Goal: Task Accomplishment & Management: Manage account settings

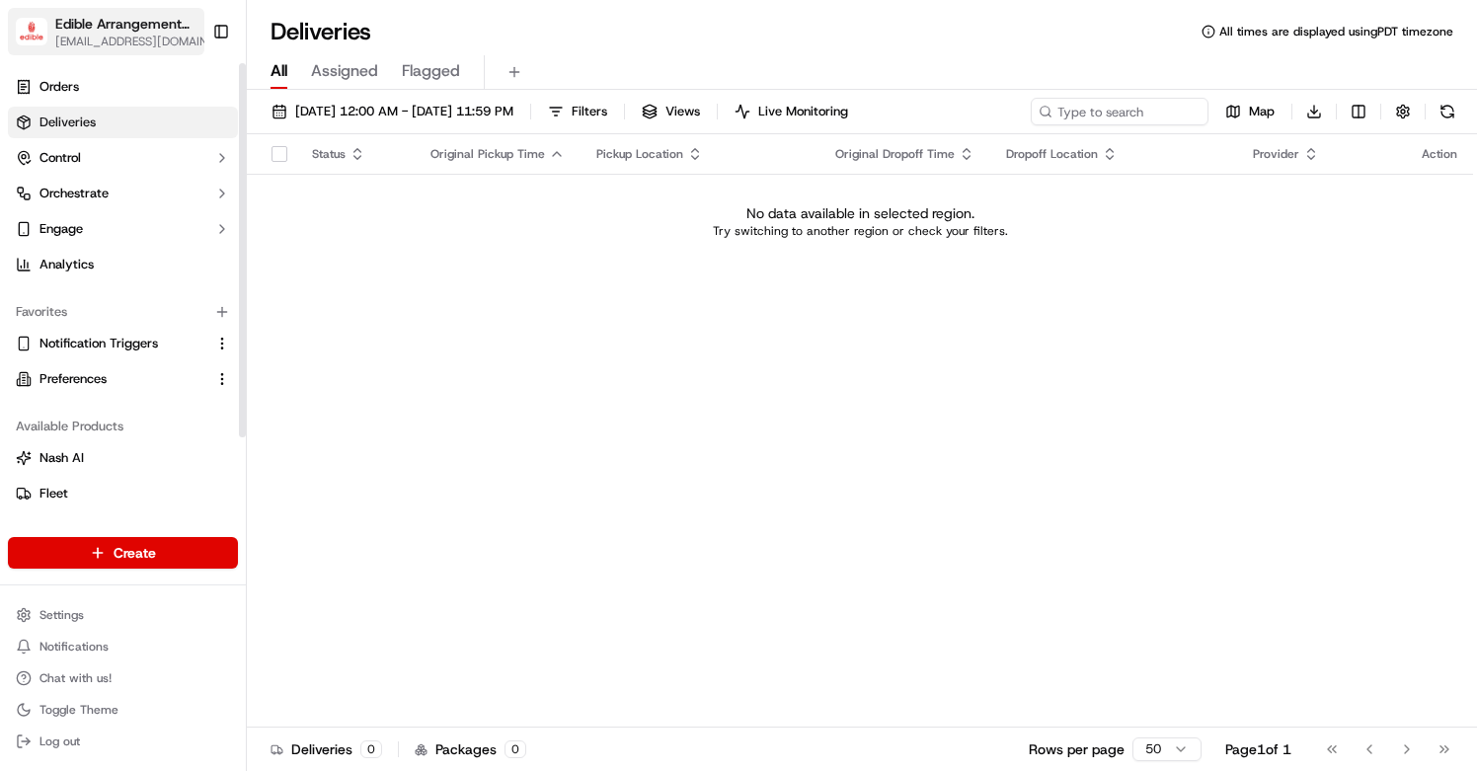
click at [144, 36] on span "[EMAIL_ADDRESS][DOMAIN_NAME]" at bounding box center [135, 42] width 161 height 16
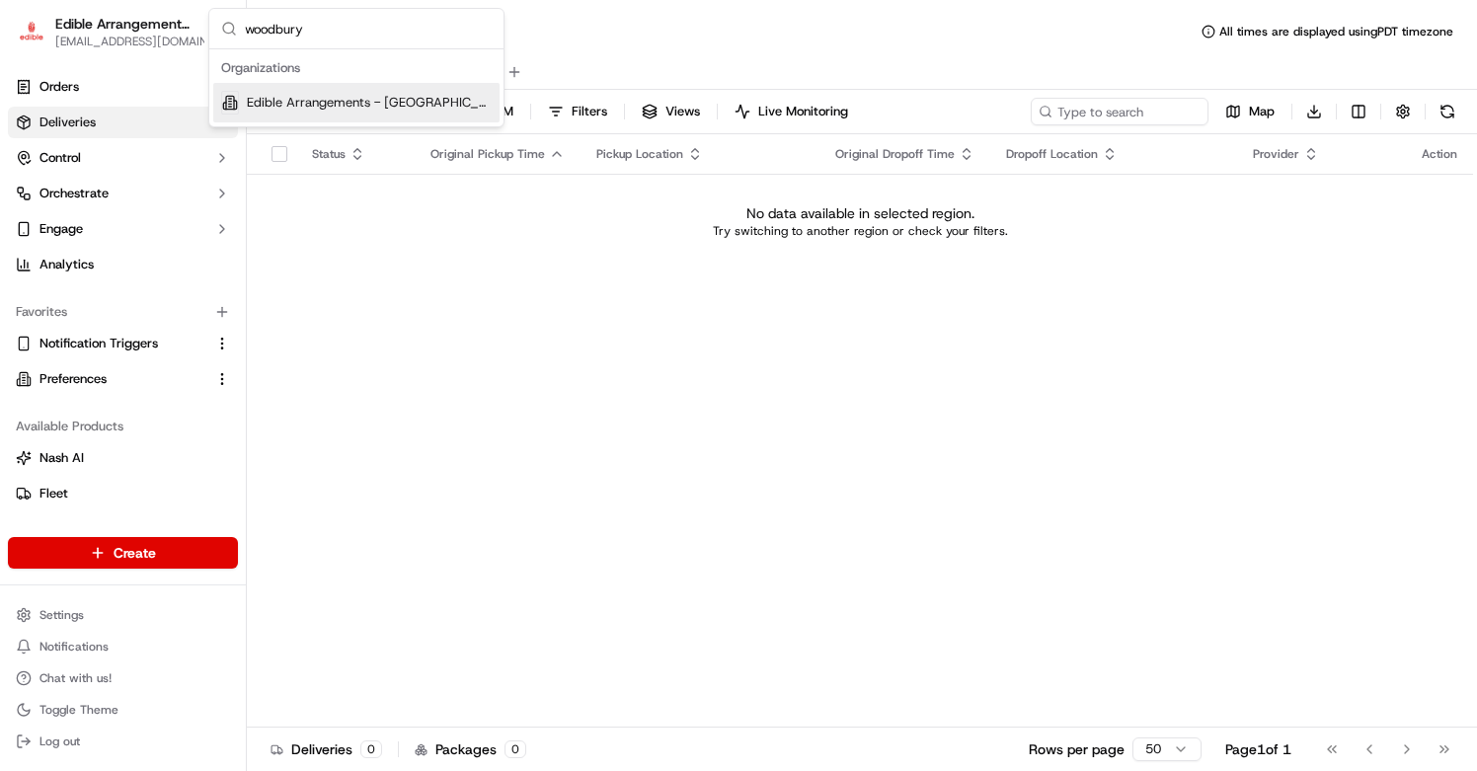
type input "woodbury"
click at [330, 90] on div "Edible Arrangements - [GEOGRAPHIC_DATA], [GEOGRAPHIC_DATA]" at bounding box center [356, 102] width 286 height 39
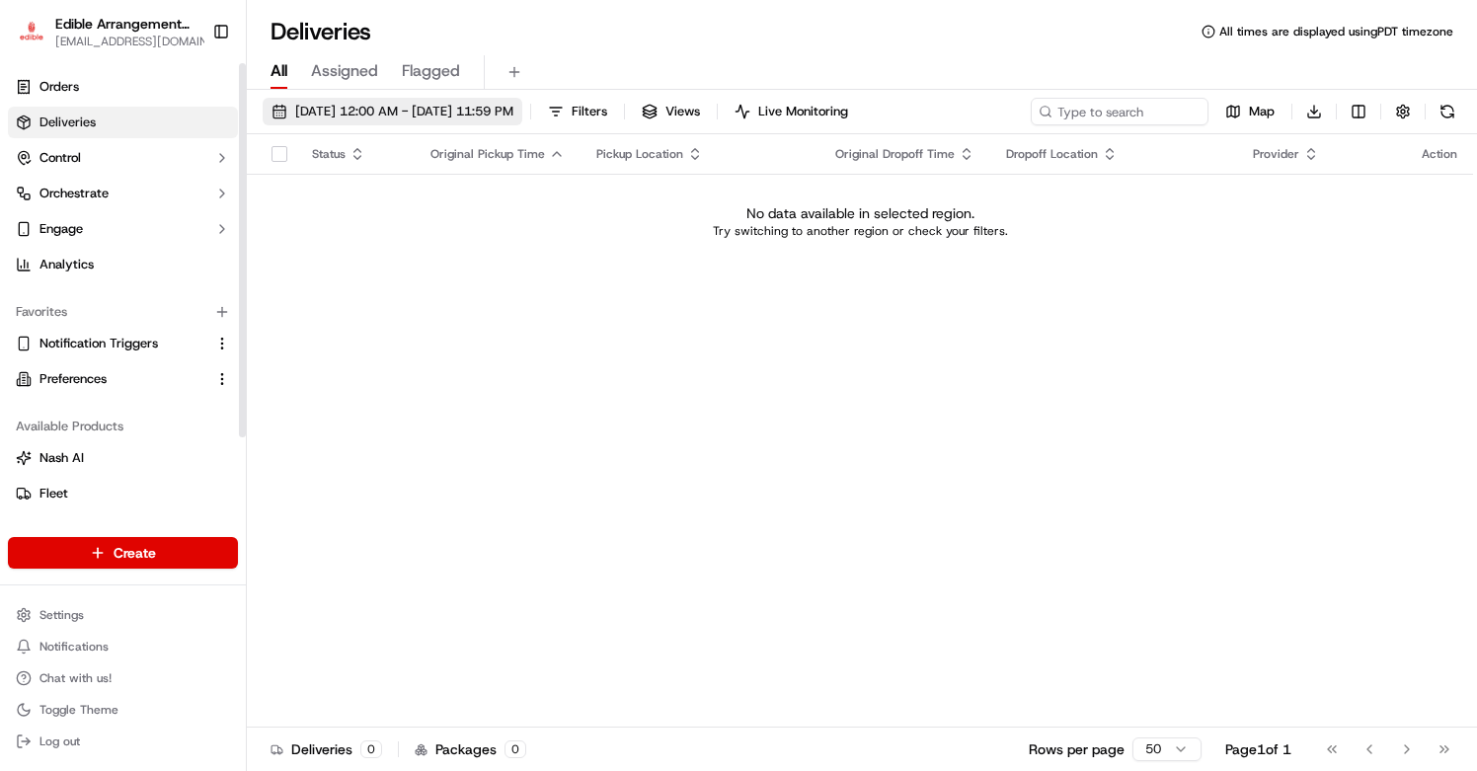
click at [363, 122] on button "[DATE] 12:00 AM - [DATE] 11:59 PM" at bounding box center [393, 112] width 260 height 28
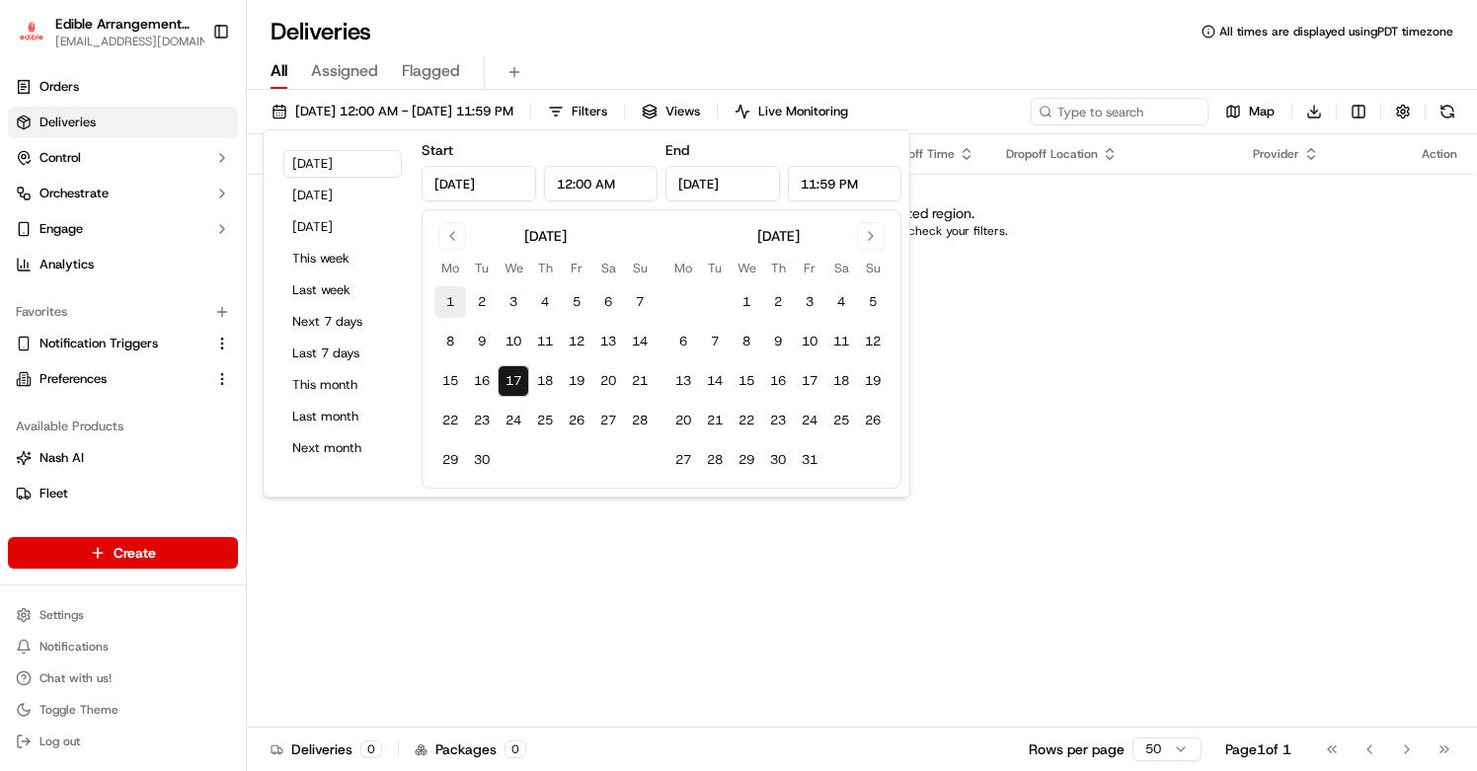
click at [458, 295] on button "1" at bounding box center [450, 302] width 32 height 32
type input "Sep 1, 2025"
click at [516, 382] on button "17" at bounding box center [513, 381] width 32 height 32
type input "Sep 17, 2025"
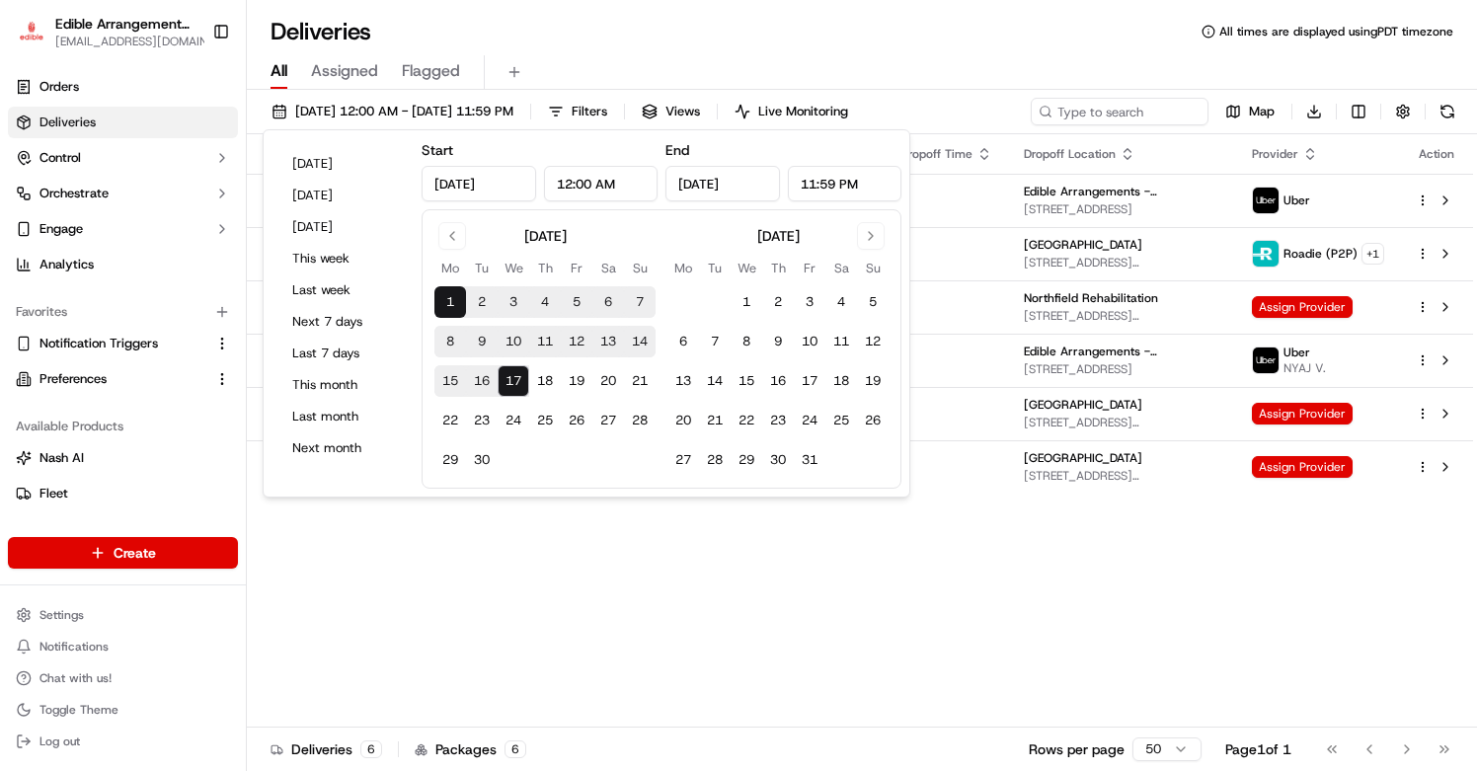
click at [931, 552] on div "Status Original Pickup Time Pickup Location Original Dropoff Time Dropoff Locat…" at bounding box center [860, 430] width 1226 height 593
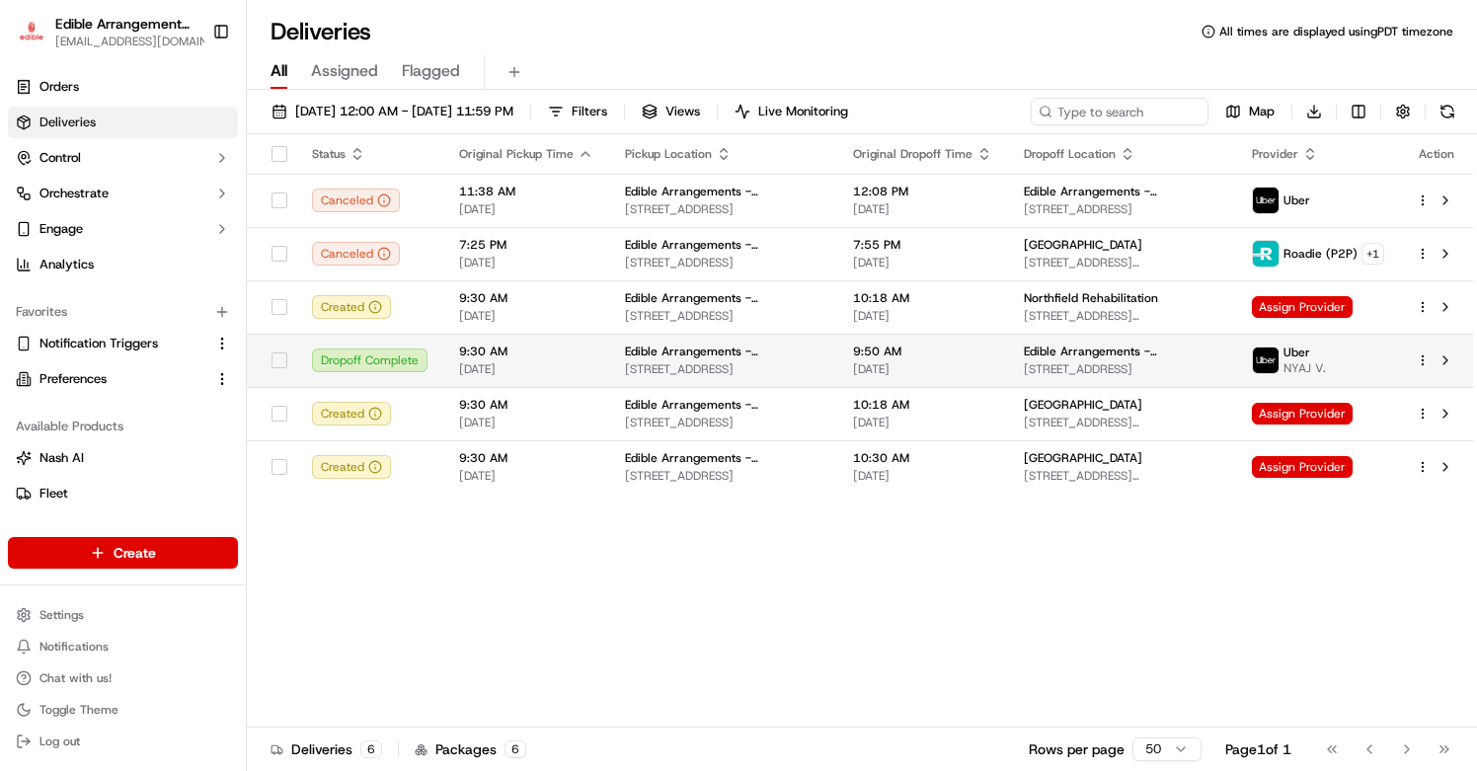
click at [475, 366] on span "09/16/2025" at bounding box center [526, 369] width 134 height 16
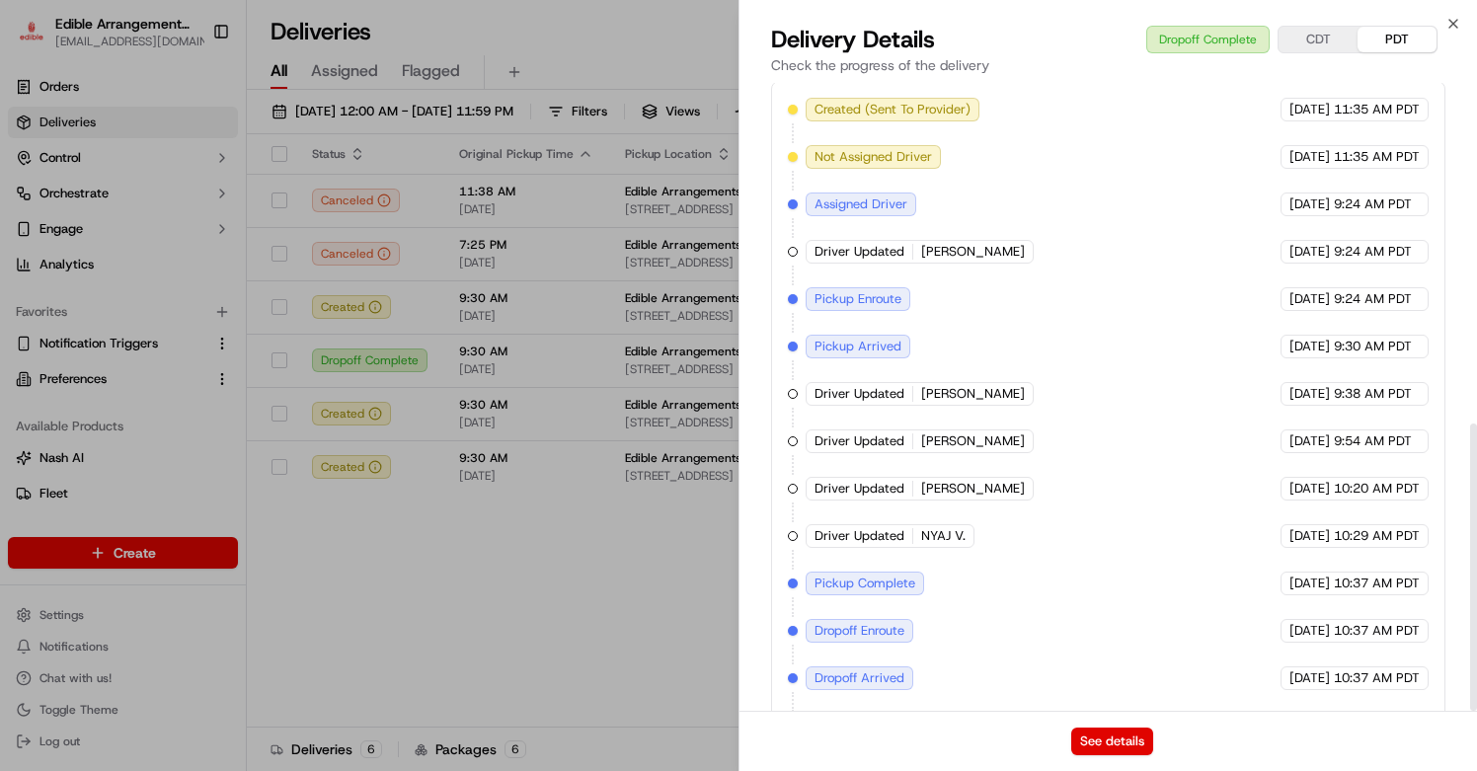
scroll to position [744, 0]
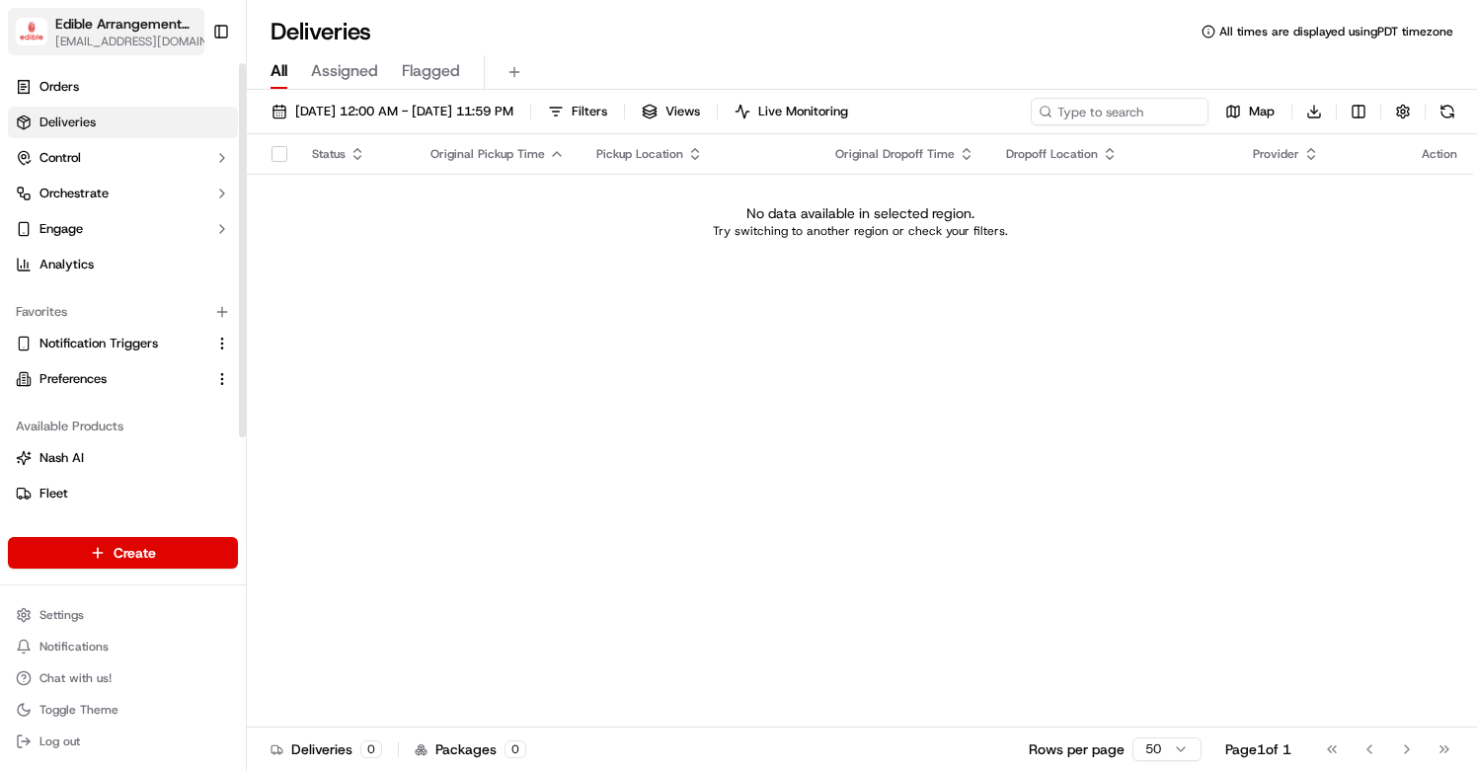
click at [106, 21] on span "Edible Arrangements - [GEOGRAPHIC_DATA], [GEOGRAPHIC_DATA]" at bounding box center [124, 24] width 139 height 20
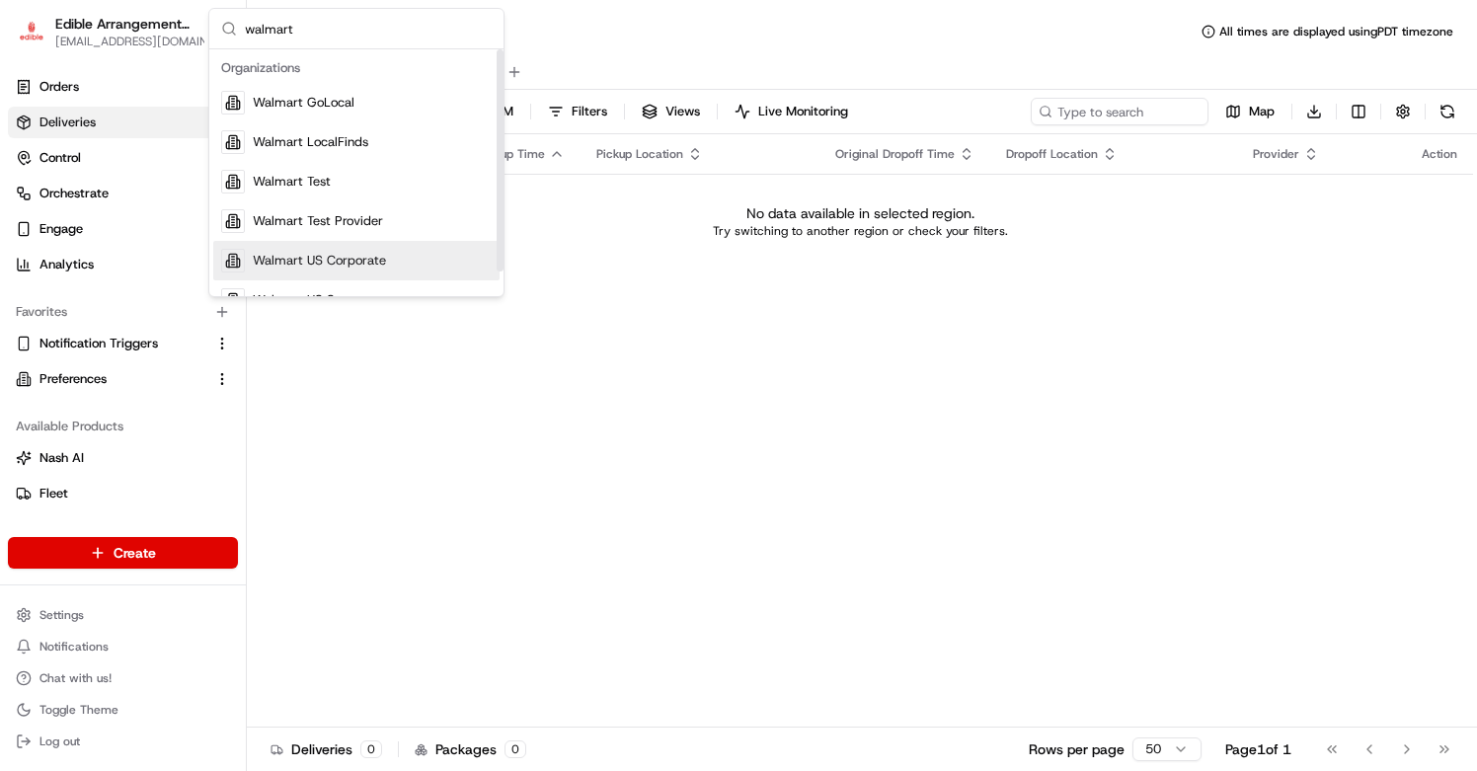
type input "walmart"
click at [318, 254] on span "Walmart US Corporate" at bounding box center [319, 261] width 133 height 18
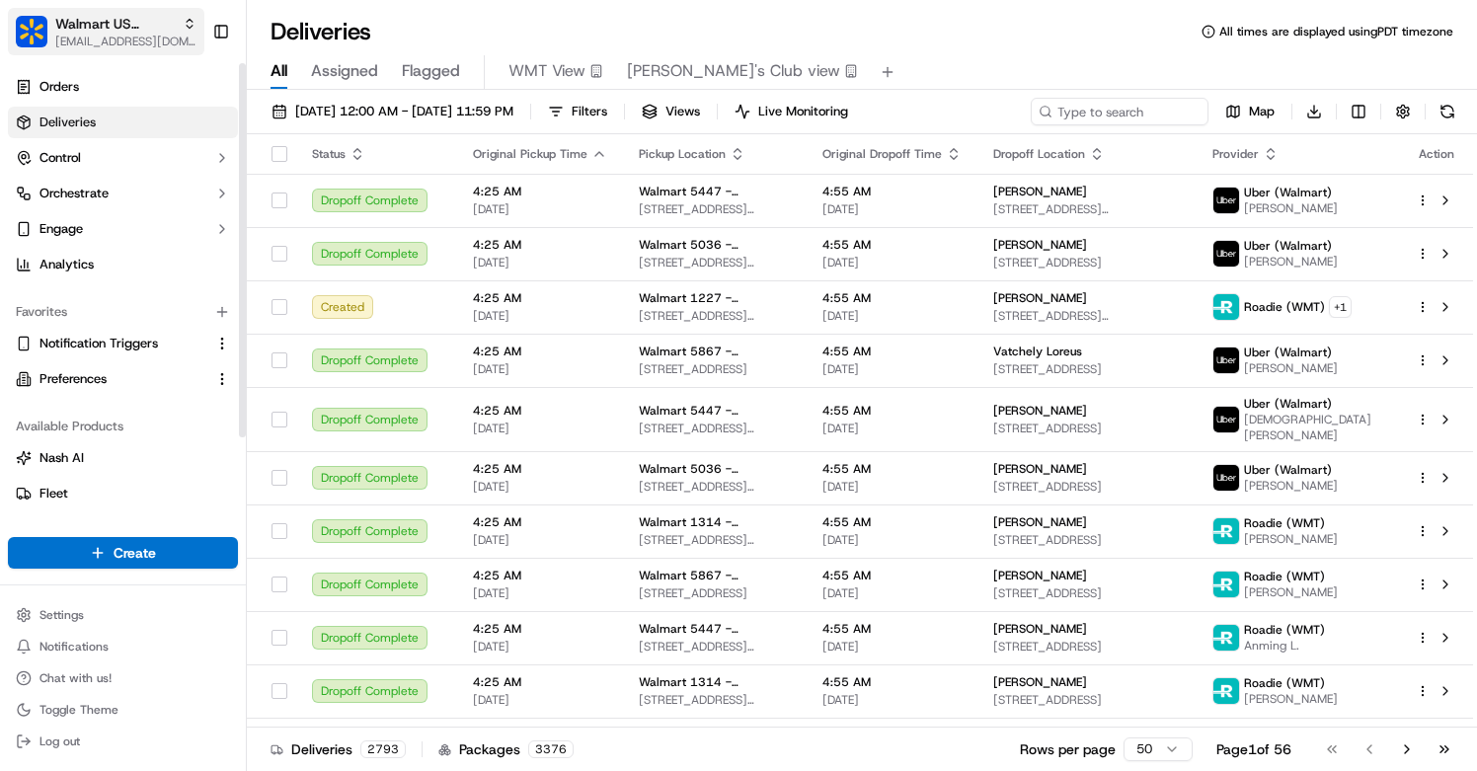
click at [161, 38] on span "[EMAIL_ADDRESS][DOMAIN_NAME]" at bounding box center [125, 42] width 141 height 16
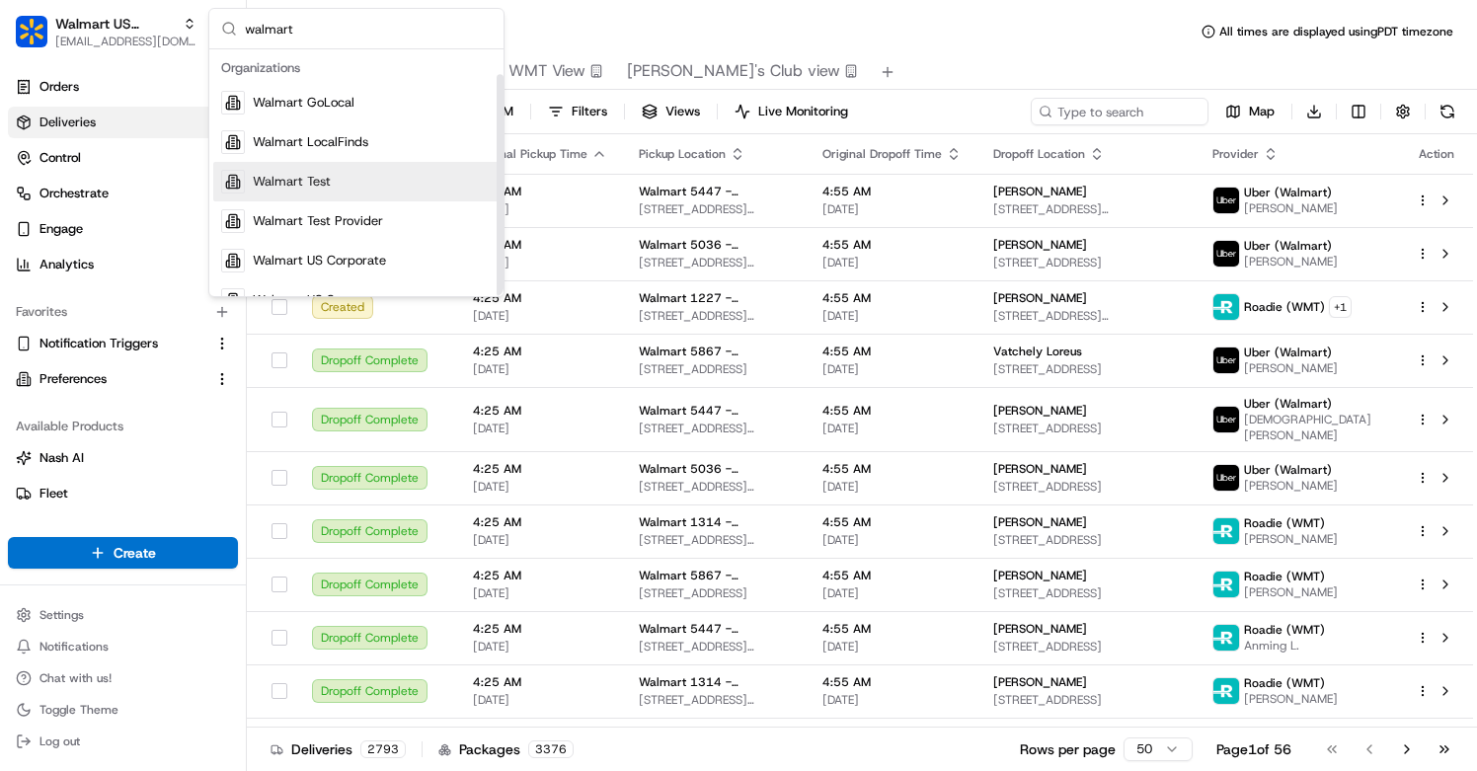
scroll to position [28, 0]
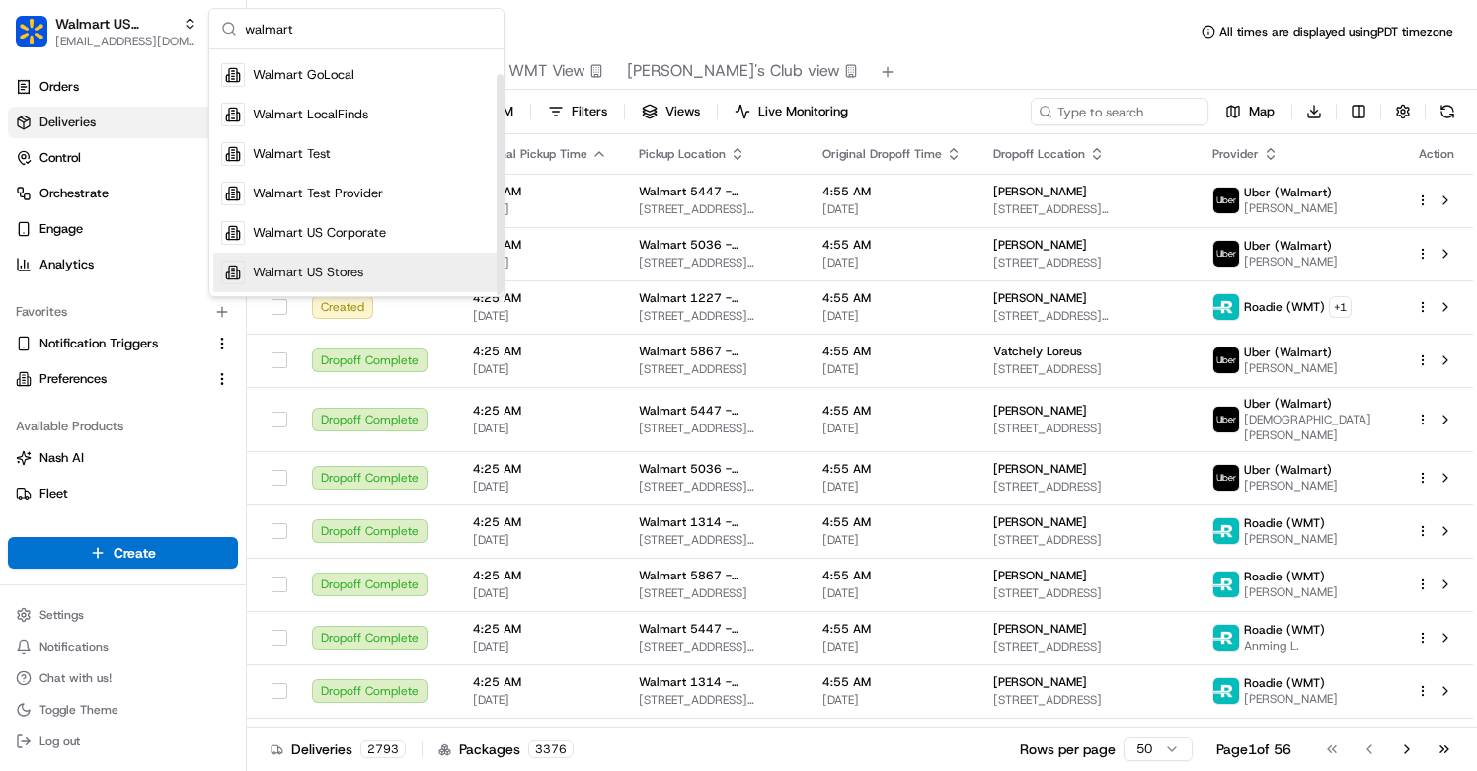
type input "walmart"
click at [333, 266] on span "Walmart US Stores" at bounding box center [308, 273] width 111 height 18
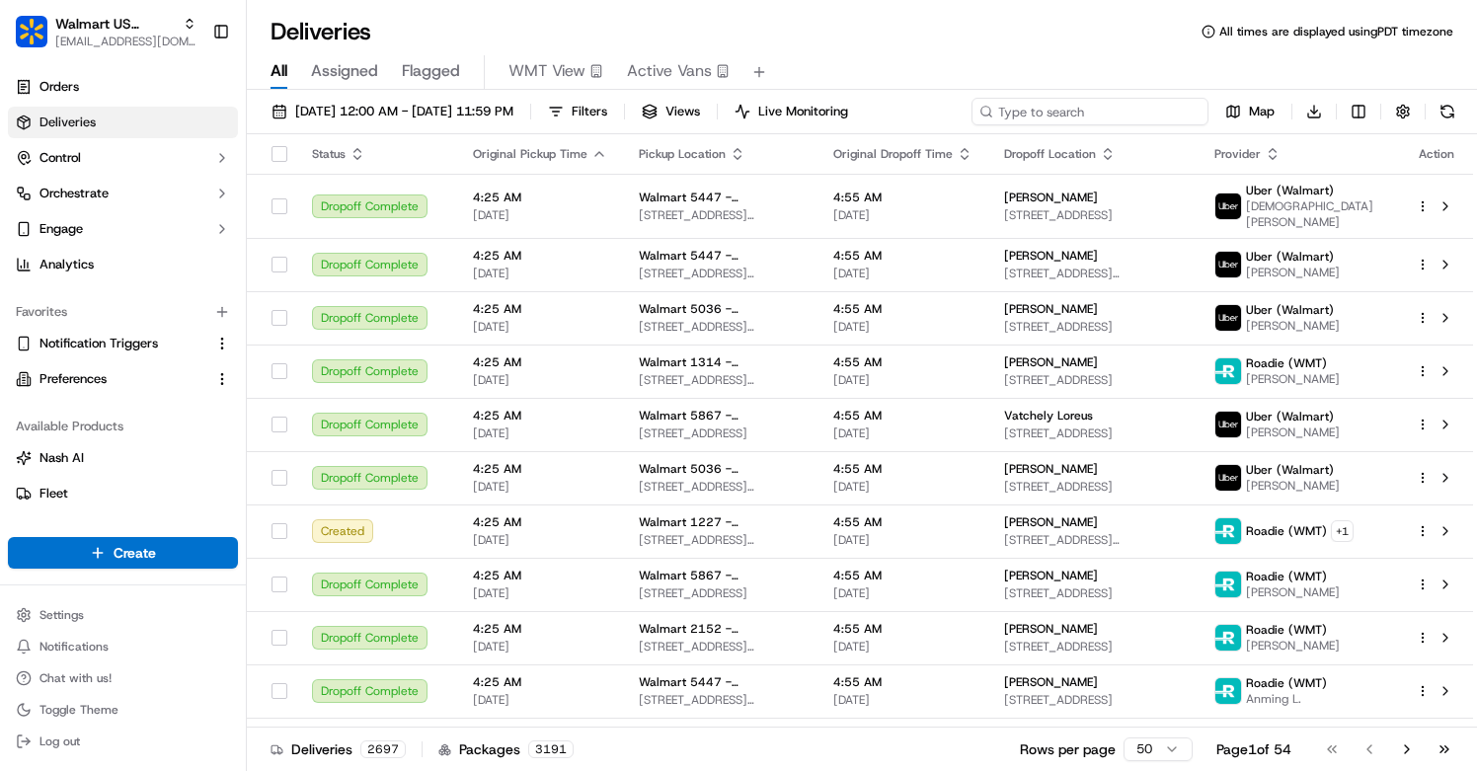
click at [1129, 121] on input at bounding box center [1089, 112] width 237 height 28
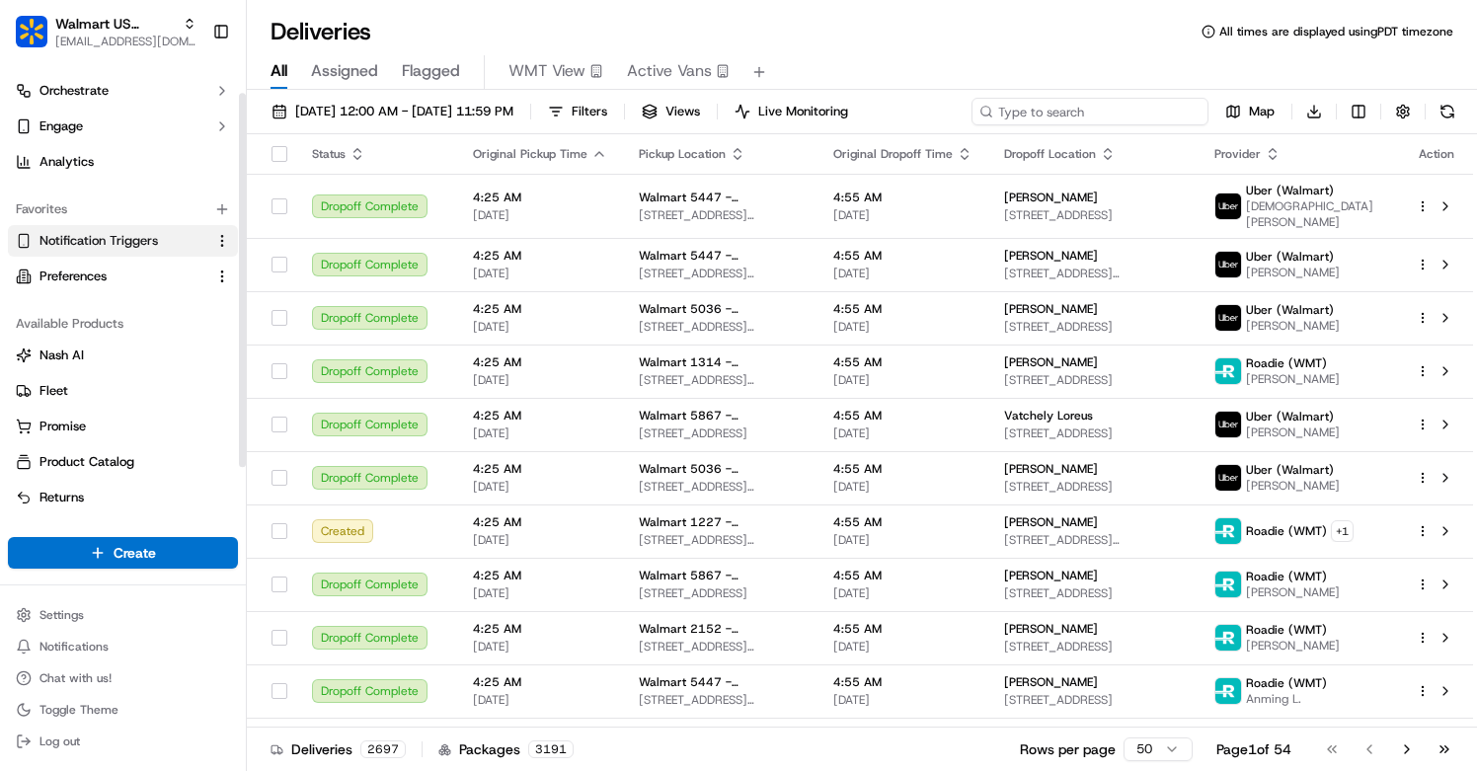
scroll to position [37, 0]
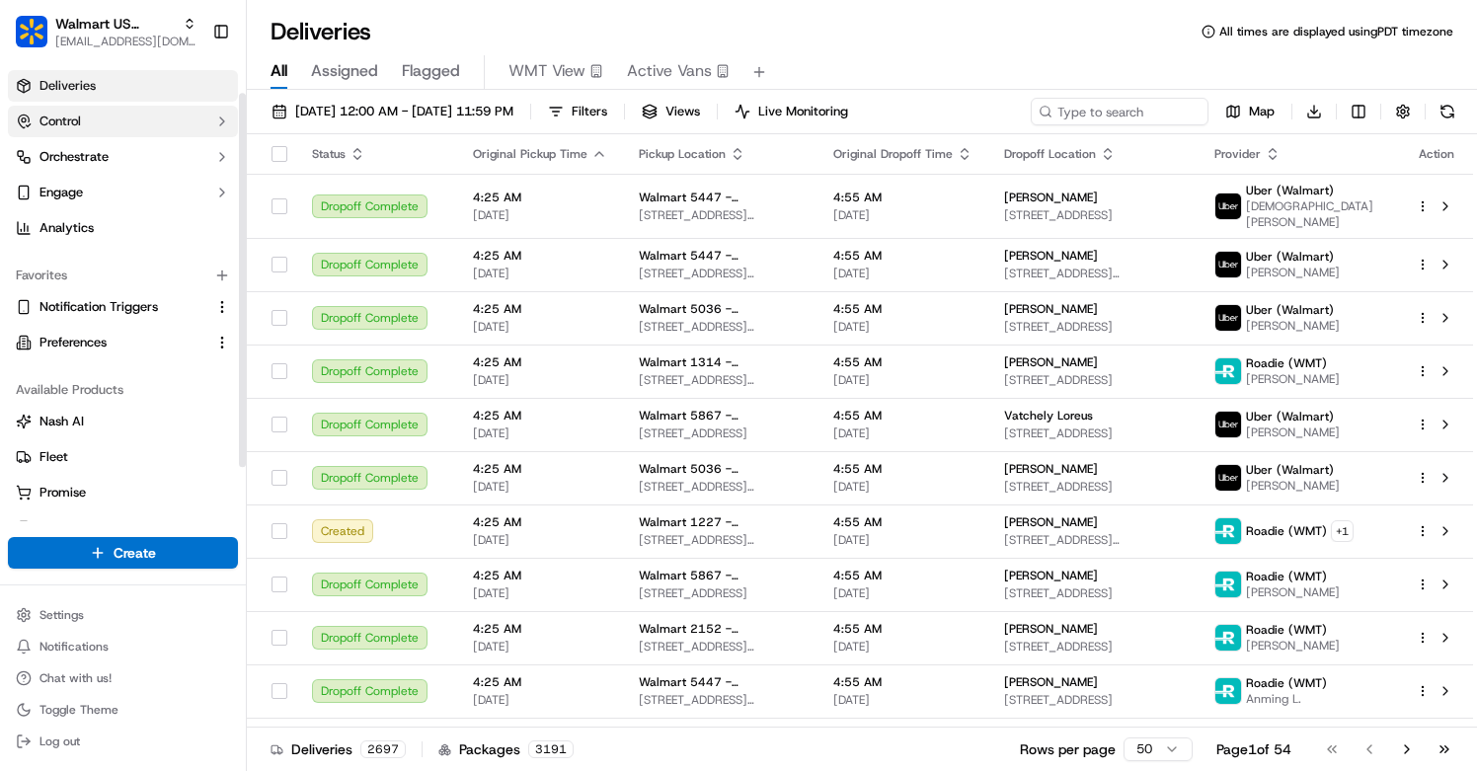
click at [147, 107] on button "Control" at bounding box center [123, 122] width 230 height 32
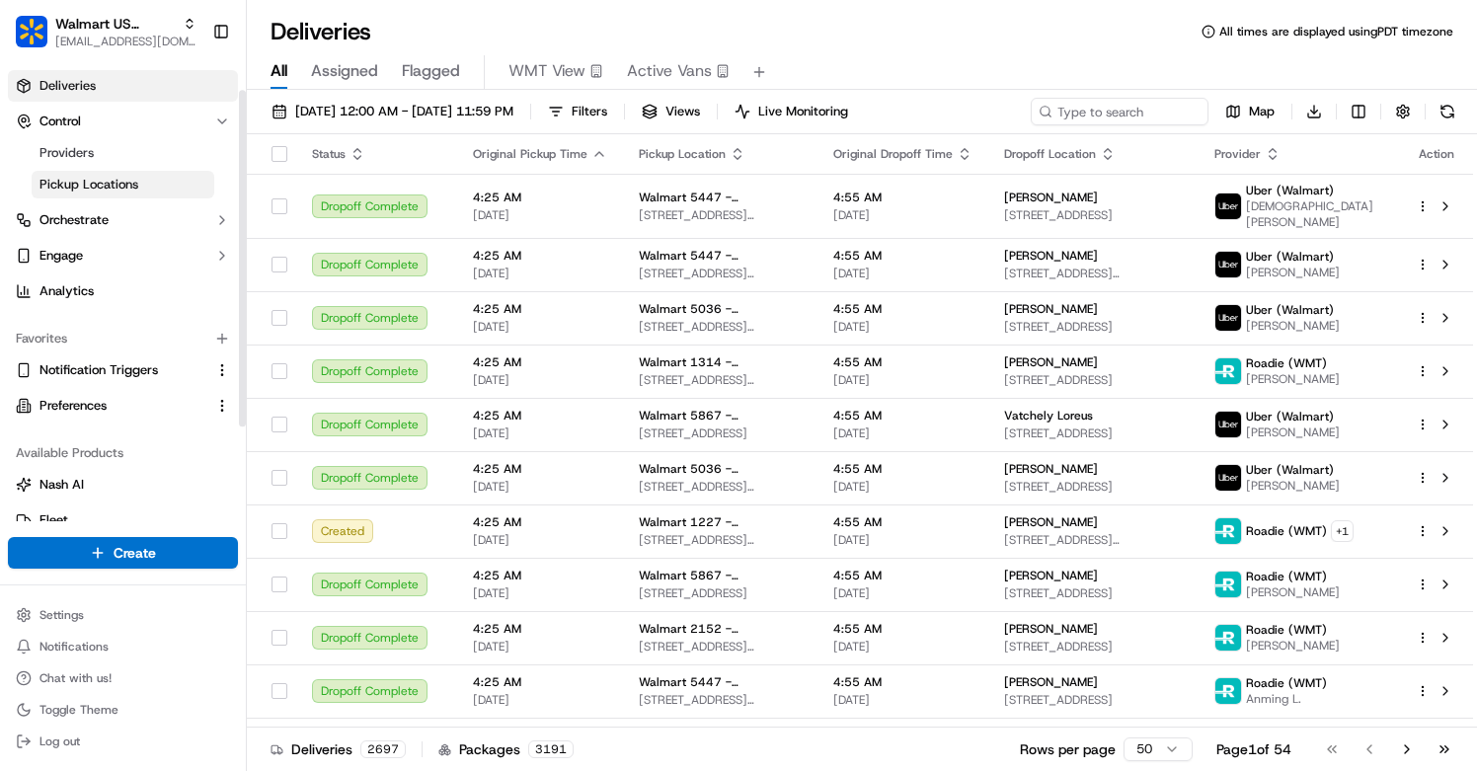
click at [125, 193] on link "Pickup Locations" at bounding box center [123, 185] width 183 height 28
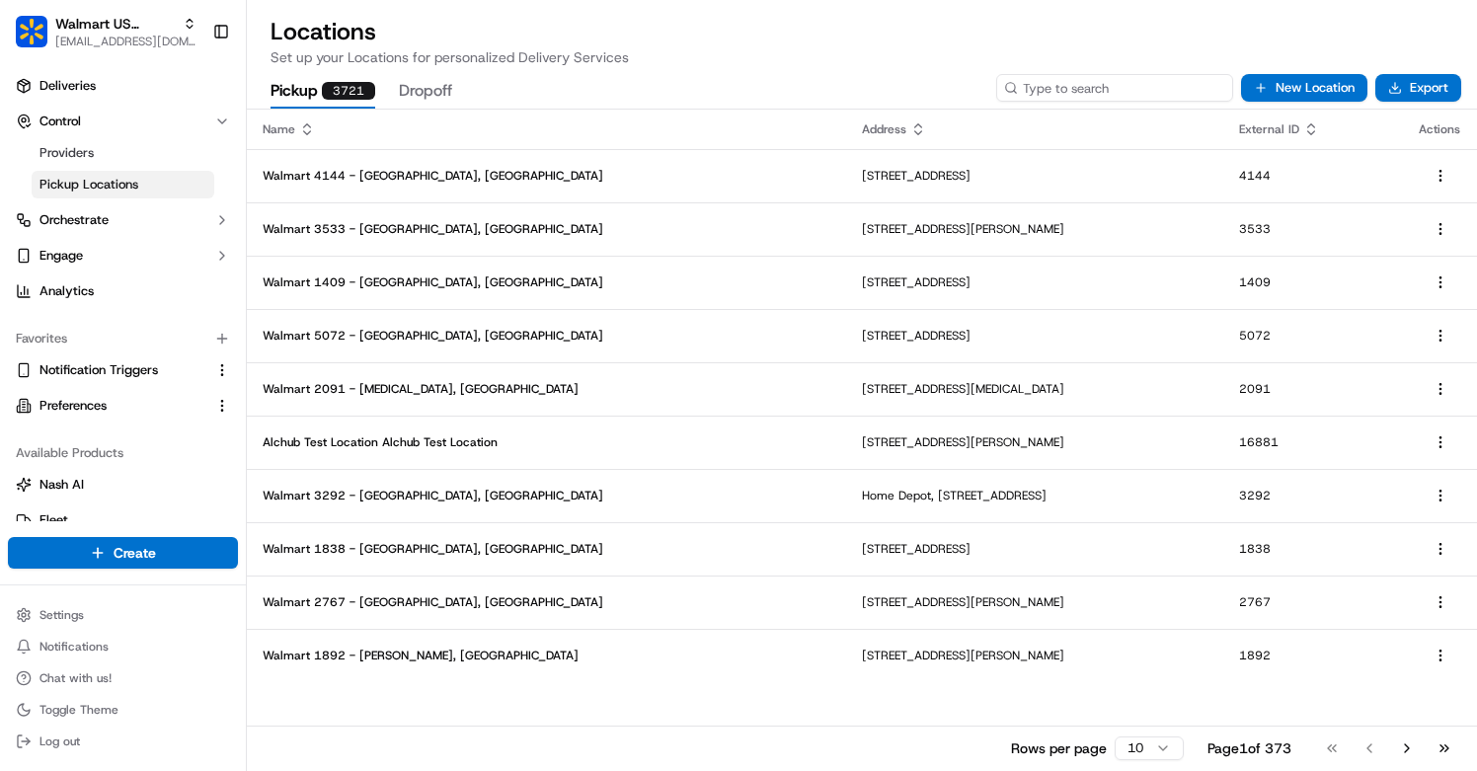
click at [1178, 79] on input at bounding box center [1114, 88] width 237 height 28
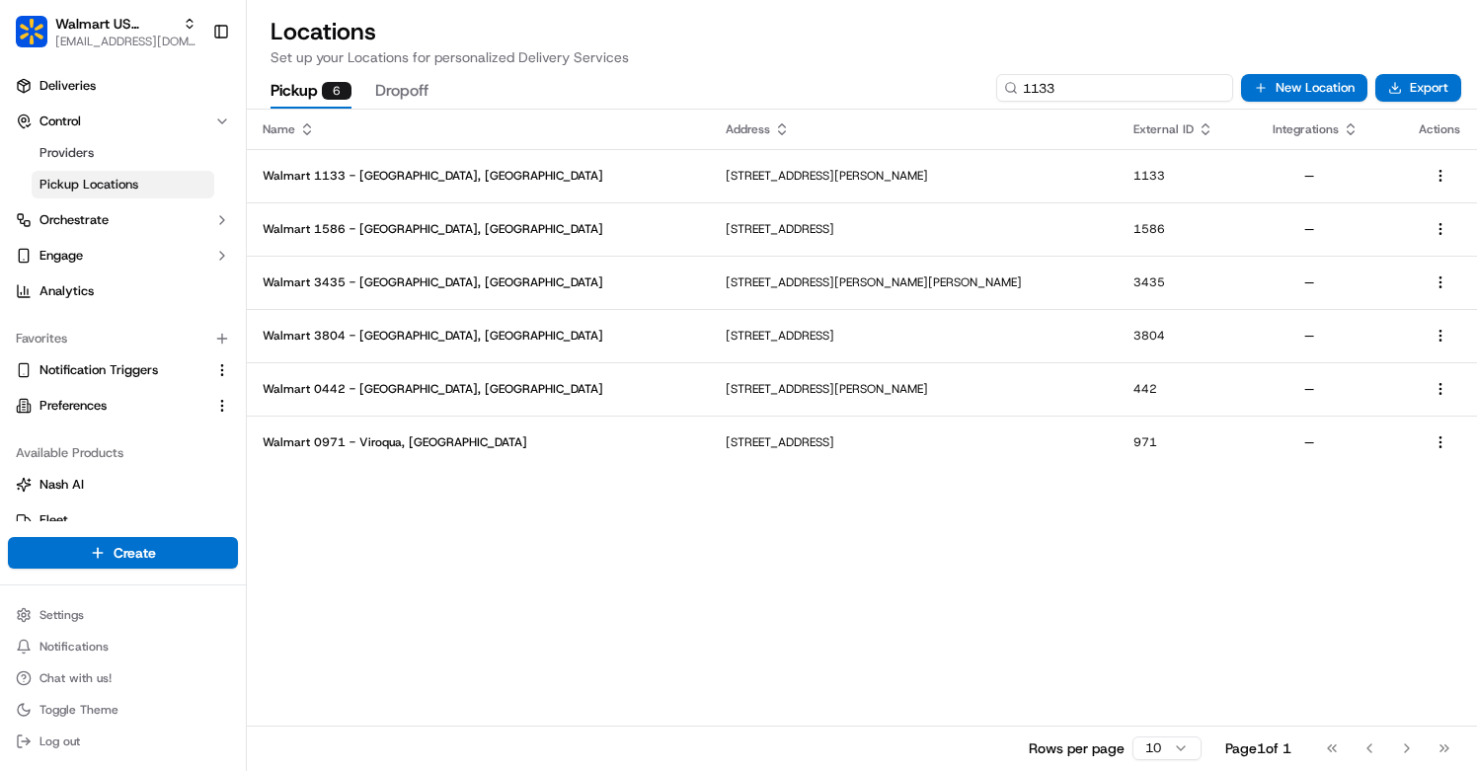
click at [1157, 98] on input "1133" at bounding box center [1114, 88] width 237 height 28
type input "2"
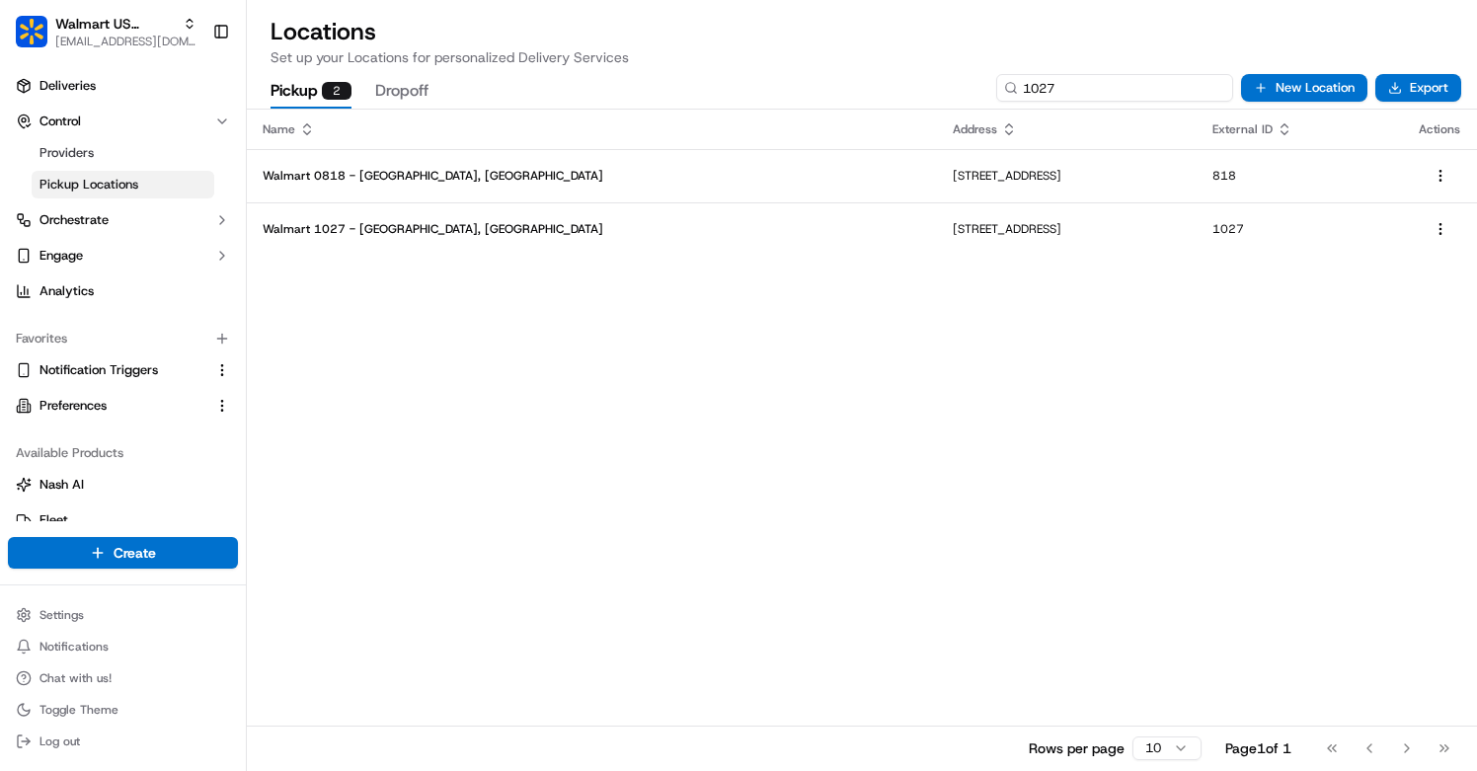
type input "1027"
